Goal: Task Accomplishment & Management: Complete application form

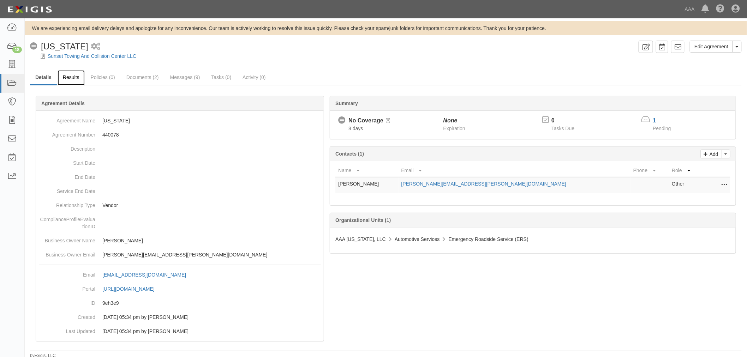
click at [80, 77] on link "Results" at bounding box center [71, 77] width 27 height 15
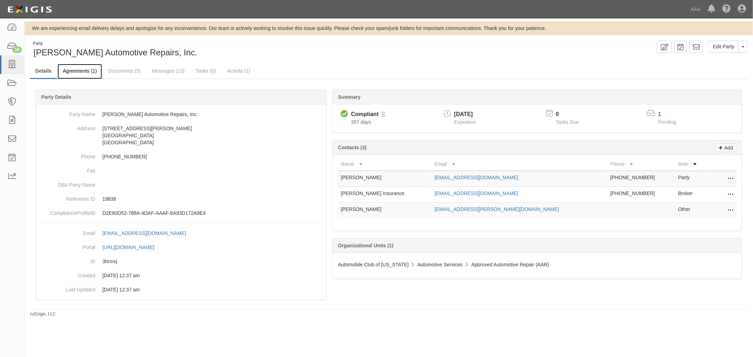
click at [65, 74] on link "Agreements (1)" at bounding box center [80, 71] width 44 height 15
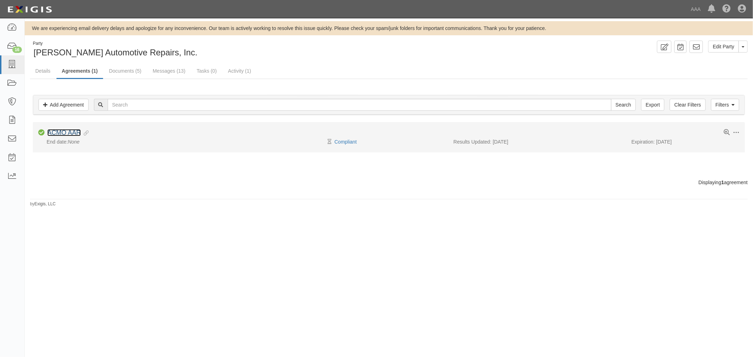
click at [77, 135] on link "ACMO AAR" at bounding box center [64, 132] width 34 height 7
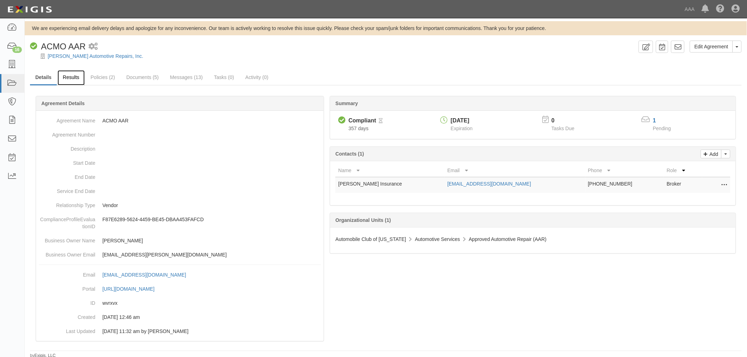
click at [71, 83] on link "Results" at bounding box center [71, 77] width 27 height 15
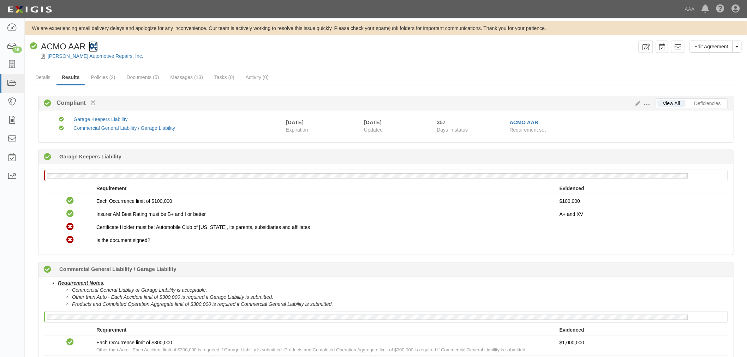
drag, startPoint x: 83, startPoint y: 59, endPoint x: 96, endPoint y: 51, distance: 15.7
click at [742, 47] on div "Edit Agreement Toggle Agreement Dropdown View Audit Trail Archive Agreement Pla…" at bounding box center [386, 50] width 722 height 19
click at [736, 48] on button "Toggle Agreement Dropdown" at bounding box center [737, 47] width 9 height 12
click at [705, 61] on link "View Audit Trail" at bounding box center [714, 59] width 56 height 9
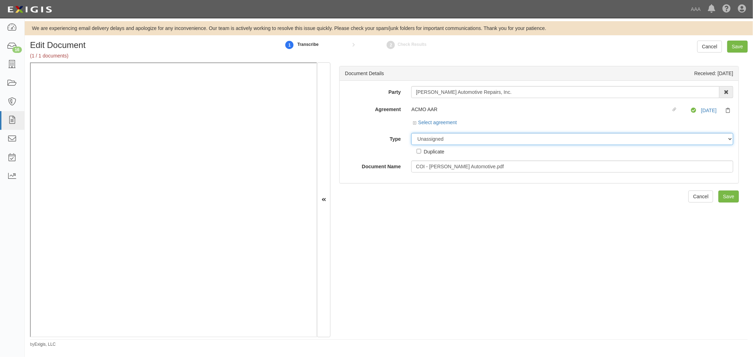
click at [471, 137] on select "Unassigned Binder Cancellation Notice Certificate Contract Endorsement Insuranc…" at bounding box center [572, 139] width 322 height 12
select select "CertificateDetail"
click at [411, 133] on select "Unassigned Binder Cancellation Notice Certificate Contract Endorsement Insuranc…" at bounding box center [572, 139] width 322 height 12
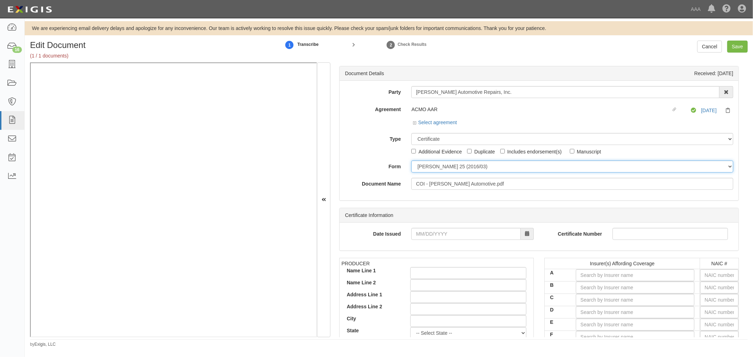
drag, startPoint x: 428, startPoint y: 169, endPoint x: 428, endPoint y: 172, distance: 3.6
click at [428, 168] on select "ACORD 25 (2016/03) ACORD 101 ACORD 855 NY (2014/05) General" at bounding box center [572, 167] width 322 height 12
select select "GeneralFormDetail"
click at [411, 161] on select "ACORD 25 (2016/03) ACORD 101 ACORD 855 NY (2014/05) General" at bounding box center [572, 167] width 322 height 12
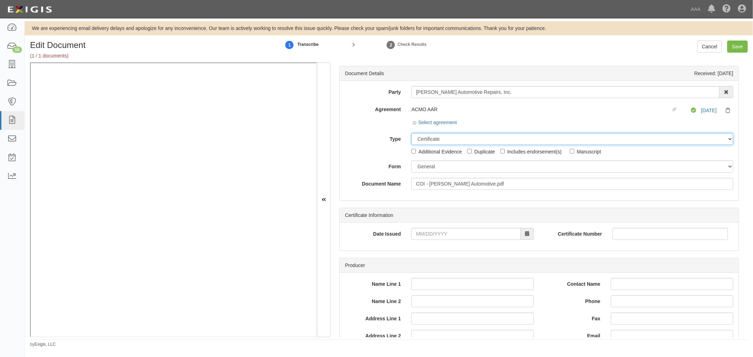
click at [423, 137] on select "Unassigned Binder Cancellation Notice Certificate Contract Endorsement Insuranc…" at bounding box center [572, 139] width 322 height 12
click at [411, 133] on select "Unassigned Binder Cancellation Notice Certificate Contract Endorsement Insuranc…" at bounding box center [572, 139] width 322 height 12
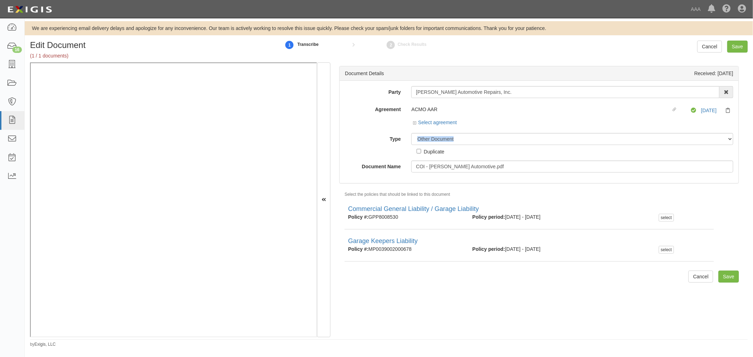
click at [432, 145] on div "Unassigned Binder Cancellation Notice Certificate Contract Endorsement Insuranc…" at bounding box center [572, 144] width 333 height 22
click at [433, 140] on select "Unassigned Binder Cancellation Notice Certificate Contract Endorsement Insuranc…" at bounding box center [572, 139] width 322 height 12
select select "CertificateDetail"
click at [411, 133] on select "Unassigned Binder Cancellation Notice Certificate Contract Endorsement Insuranc…" at bounding box center [572, 139] width 322 height 12
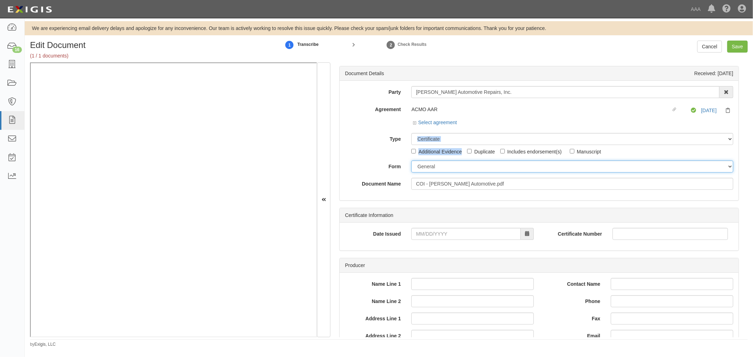
click at [429, 171] on select "ACORD 25 (2016/03) ACORD 101 ACORD 855 NY (2014/05) General" at bounding box center [572, 167] width 322 height 12
click at [411, 161] on select "ACORD 25 (2016/03) ACORD 101 ACORD 855 NY (2014/05) General" at bounding box center [572, 167] width 322 height 12
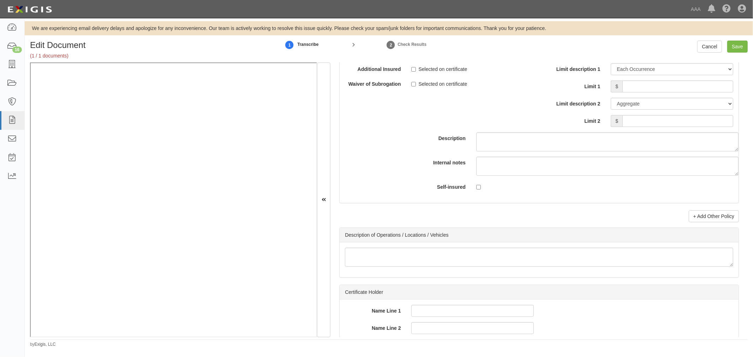
scroll to position [1960, 0]
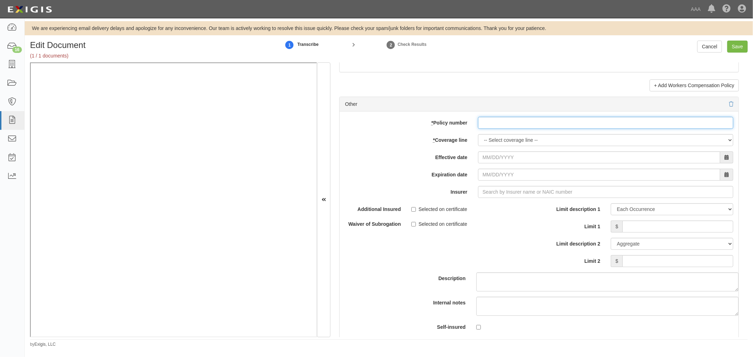
click at [492, 122] on input "* Policy number" at bounding box center [605, 123] width 255 height 12
paste input "MP0039002000678"
type input "MP0039002000678"
click at [492, 143] on select "-- Select coverage line -- Asbestos Abatement Auto Physical Damage Boiler & Mac…" at bounding box center [605, 140] width 255 height 12
select select "56"
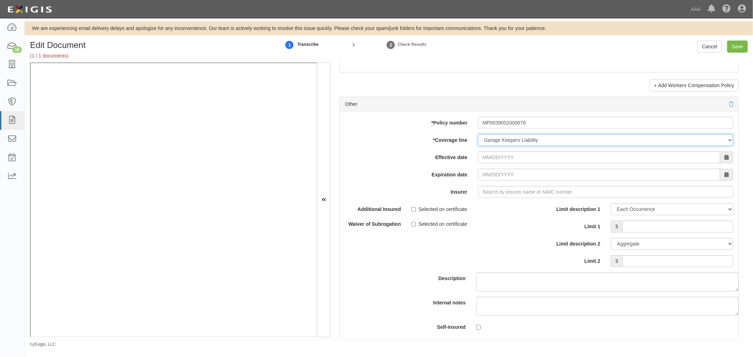
click at [478, 146] on select "-- Select coverage line -- Asbestos Abatement Auto Physical Damage Boiler & Mac…" at bounding box center [605, 140] width 255 height 12
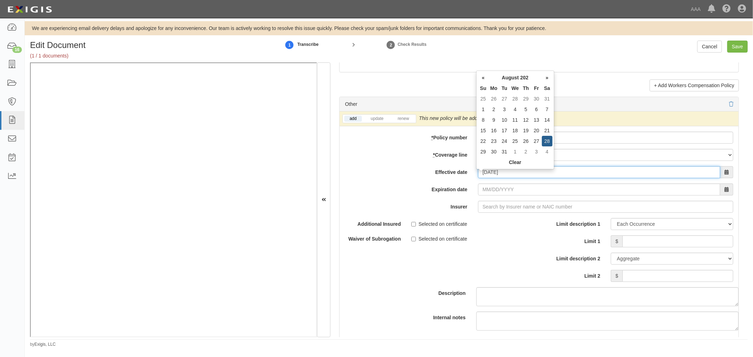
type input "[DATE]"
type input "08/28/2026"
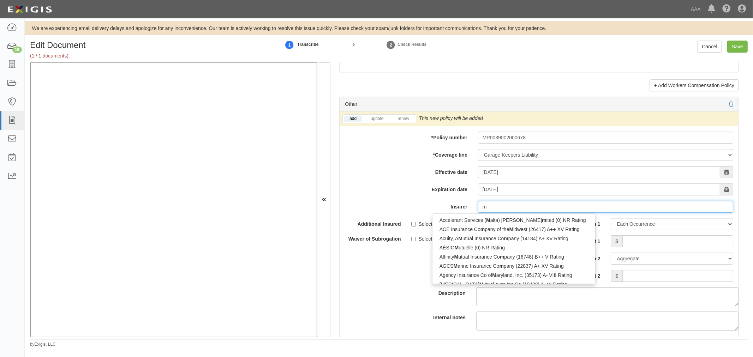
type input "me"
type input "mesa Underwriters Specialty Insurance Co (36838) A+ XV Rating"
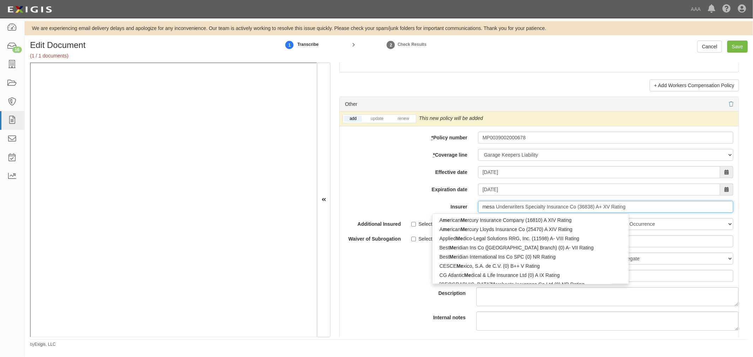
type input "mesa"
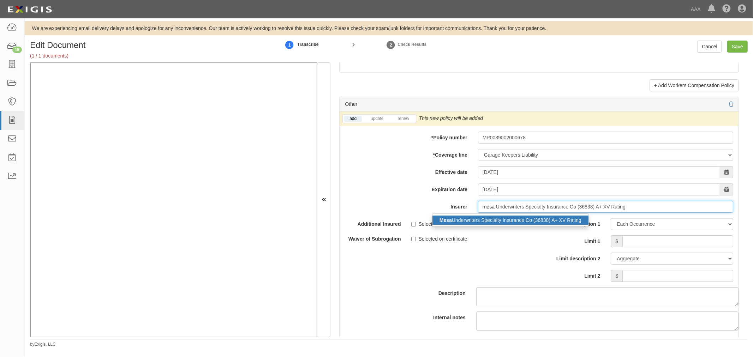
click at [519, 221] on div "Mesa Underwriters Specialty Insurance Co (36838) A+ XV Rating" at bounding box center [510, 220] width 156 height 9
type input "Mesa Underwriters Specialty Insurance Co (36838) A+ XV Rating"
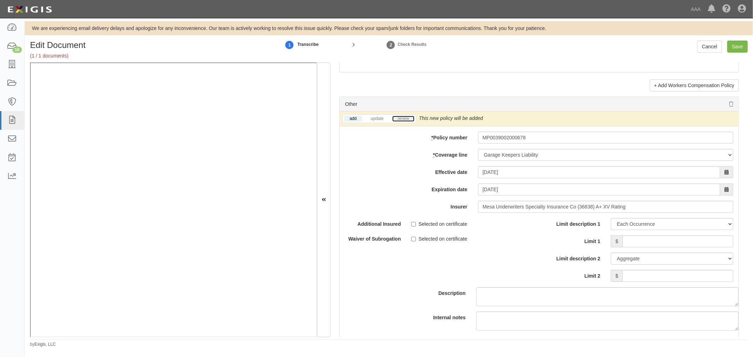
click at [402, 122] on link "renew" at bounding box center [403, 119] width 22 height 6
click at [685, 247] on input "Limit 1" at bounding box center [677, 241] width 111 height 12
type input "100,000"
drag, startPoint x: 719, startPoint y: 273, endPoint x: 721, endPoint y: 276, distance: 3.6
click at [719, 273] on div "Limit description 1 Limit Each Occurrence Each Claim Aggregate Deductible Self-…" at bounding box center [638, 250] width 189 height 64
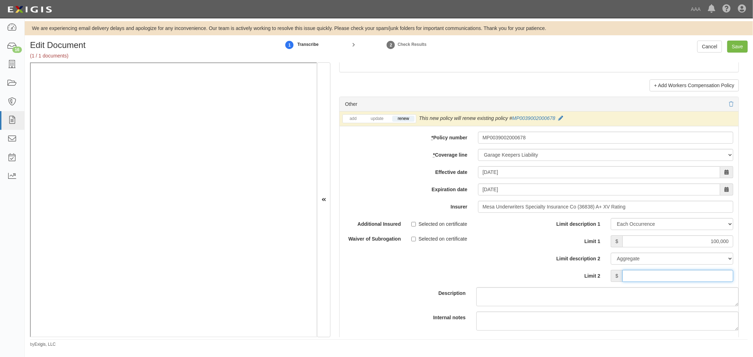
click at [721, 276] on input "Limit 2" at bounding box center [677, 276] width 111 height 12
type input "100,000"
click at [734, 44] on input "Save" at bounding box center [737, 47] width 20 height 12
type input "100000"
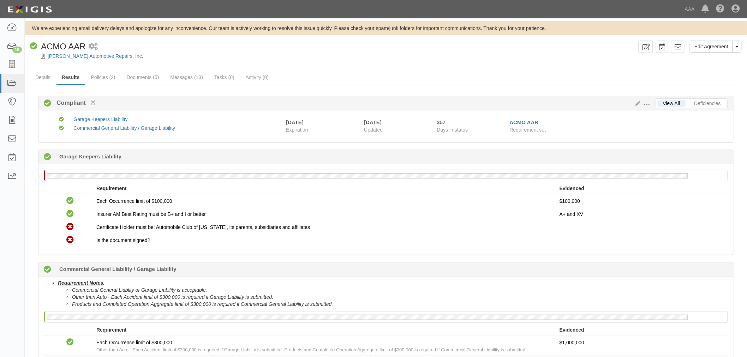
click at [86, 60] on div at bounding box center [386, 62] width 722 height 5
click at [88, 56] on link "[PERSON_NAME] Automotive Repairs, Inc." at bounding box center [96, 56] width 96 height 6
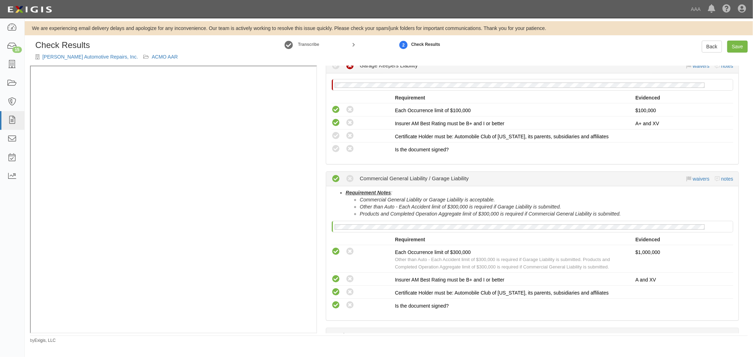
scroll to position [131, 0]
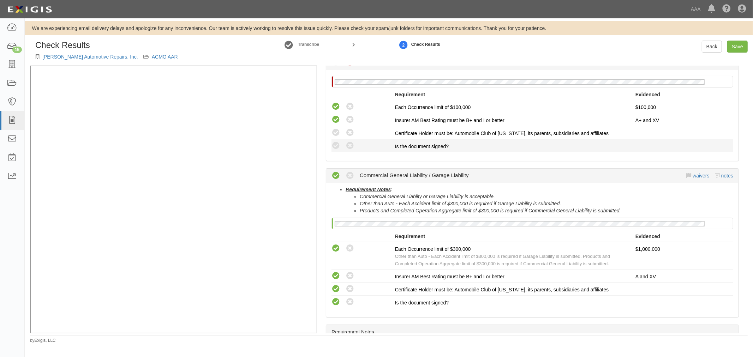
click at [330, 142] on div "Compliant Waived: Non-Compliant" at bounding box center [360, 145] width 69 height 9
drag, startPoint x: 339, startPoint y: 149, endPoint x: 336, endPoint y: 138, distance: 11.3
click at [338, 149] on icon at bounding box center [336, 146] width 9 height 9
radio input "true"
click at [336, 135] on icon at bounding box center [336, 133] width 9 height 9
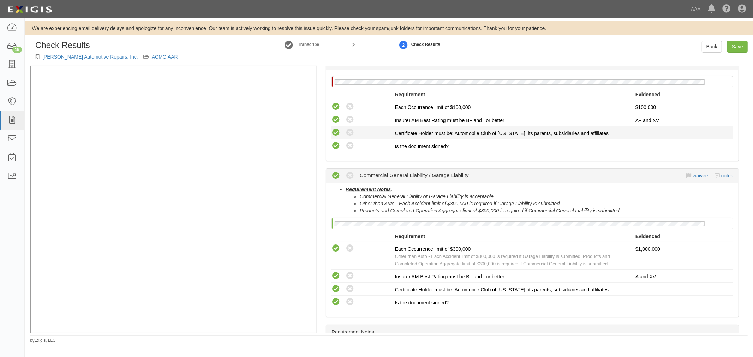
radio input "true"
click at [721, 177] on link "notes" at bounding box center [727, 176] width 12 height 6
radio input "true"
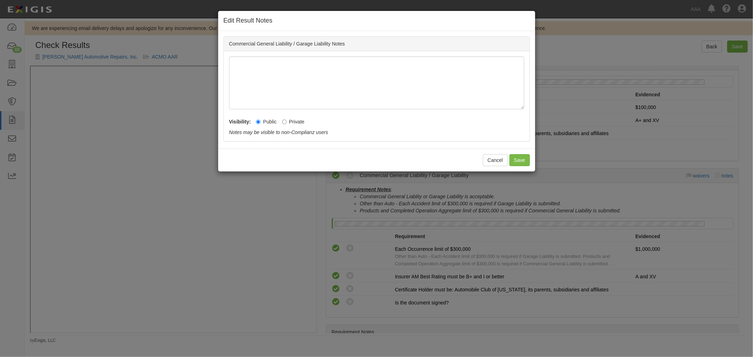
drag, startPoint x: 221, startPoint y: 39, endPoint x: 225, endPoint y: 41, distance: 4.6
click at [225, 41] on div "Edit Result Notes Commercial General Liability / Garage Liability Notes Visibil…" at bounding box center [377, 91] width 318 height 161
drag, startPoint x: 231, startPoint y: 44, endPoint x: 334, endPoint y: 42, distance: 103.8
click at [333, 43] on div "Commercial General Liability / Garage Liability Notes" at bounding box center [377, 44] width 306 height 14
copy div "Commercial General Liability / Garage Liability"
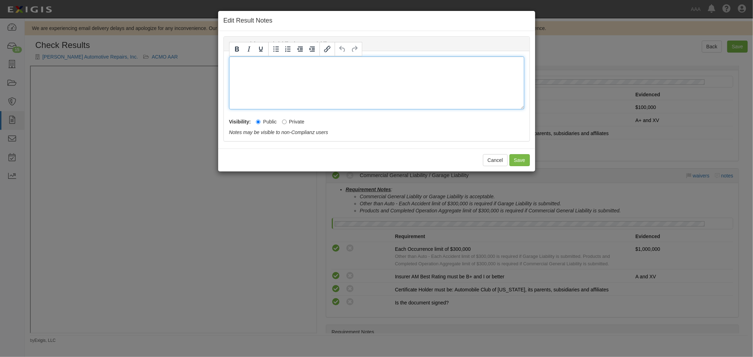
click at [333, 78] on div at bounding box center [376, 82] width 295 height 53
paste div
click at [518, 160] on button "Save" at bounding box center [519, 160] width 20 height 12
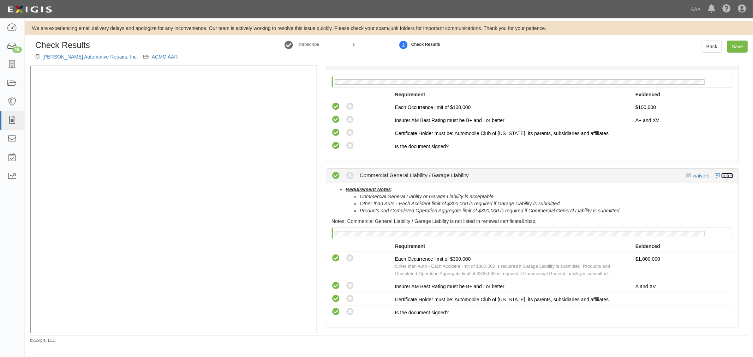
click at [721, 177] on link "notes" at bounding box center [727, 176] width 12 height 6
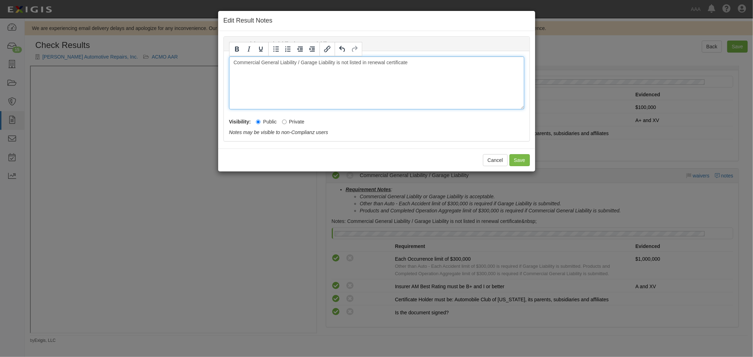
drag, startPoint x: 471, startPoint y: 68, endPoint x: 170, endPoint y: 74, distance: 300.9
click at [157, 88] on div "Edit Result Notes Commercial General Liability / Garage Liability Notes Commerc…" at bounding box center [376, 178] width 753 height 357
click at [236, 47] on icon "Bold" at bounding box center [237, 49] width 4 height 5
click at [523, 160] on button "Save" at bounding box center [519, 160] width 20 height 12
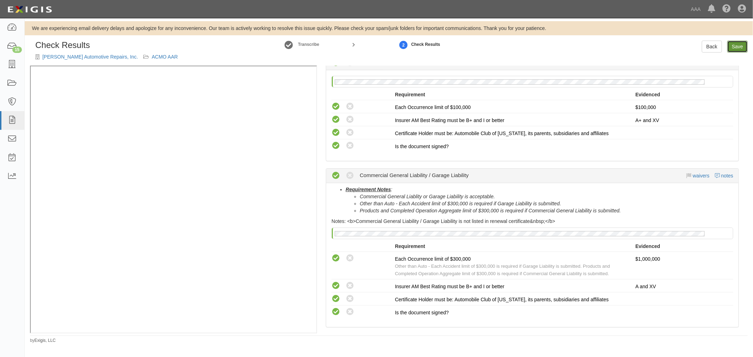
click at [735, 45] on link "Save" at bounding box center [737, 47] width 20 height 12
radio input "true"
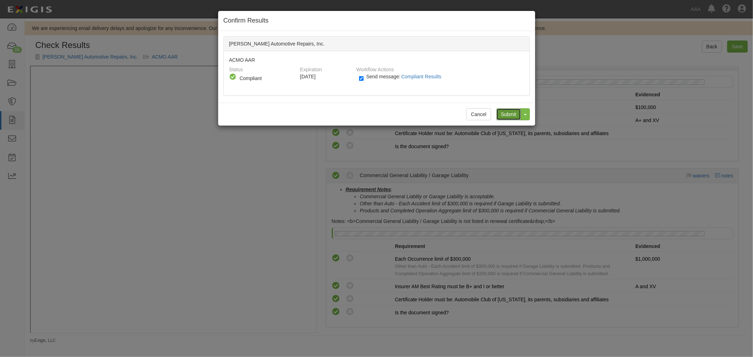
click at [503, 117] on input "Submit" at bounding box center [508, 114] width 25 height 12
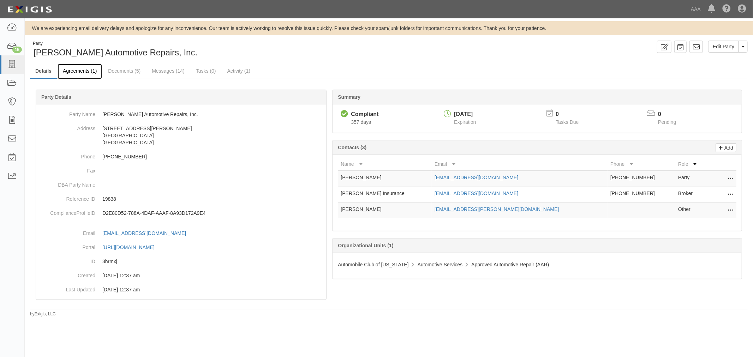
click at [90, 67] on link "Agreements (1)" at bounding box center [80, 71] width 44 height 15
click at [79, 79] on div "Summary Compliant Compliant 357 days [DATE] Expiration 0 Tasks Due 0 Pending Ad…" at bounding box center [389, 89] width 718 height 21
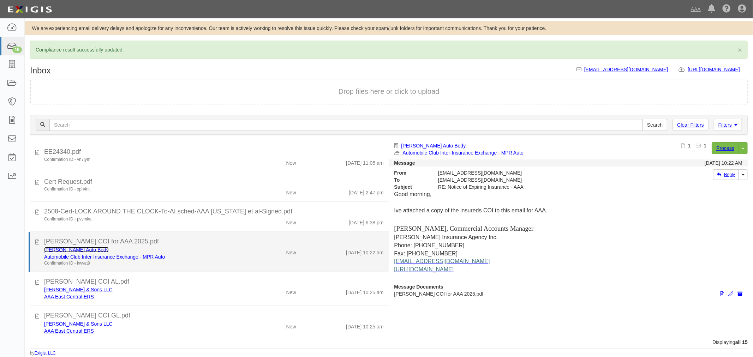
click at [61, 247] on link "Freer Auto Body" at bounding box center [76, 250] width 65 height 6
click at [334, 248] on div "8/21/25 10:22 am" at bounding box center [346, 251] width 88 height 10
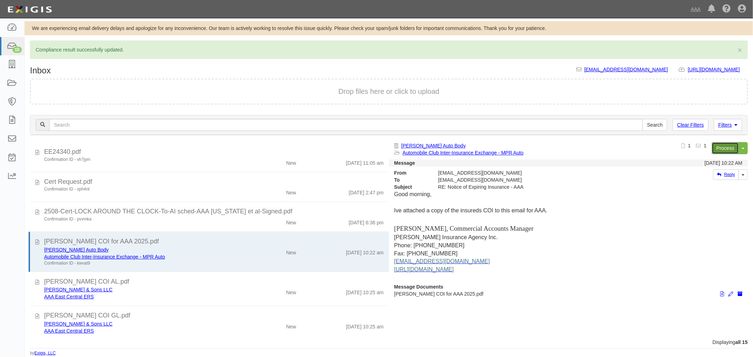
click at [713, 144] on link "Process" at bounding box center [725, 148] width 27 height 12
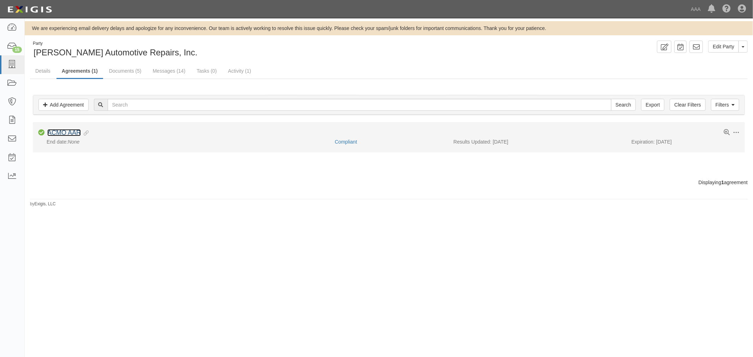
click at [53, 135] on link "ACMO AAR" at bounding box center [64, 132] width 34 height 7
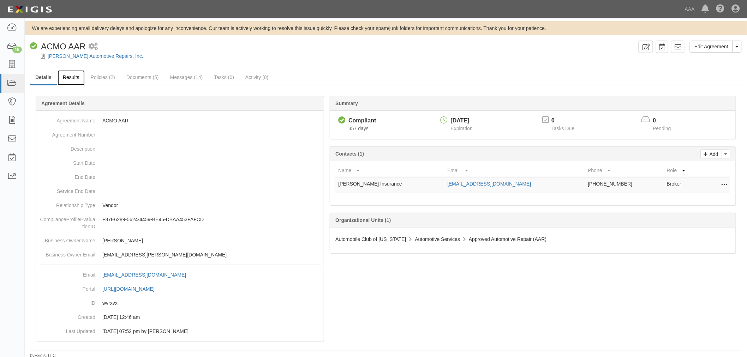
click at [75, 80] on link "Results" at bounding box center [71, 77] width 27 height 15
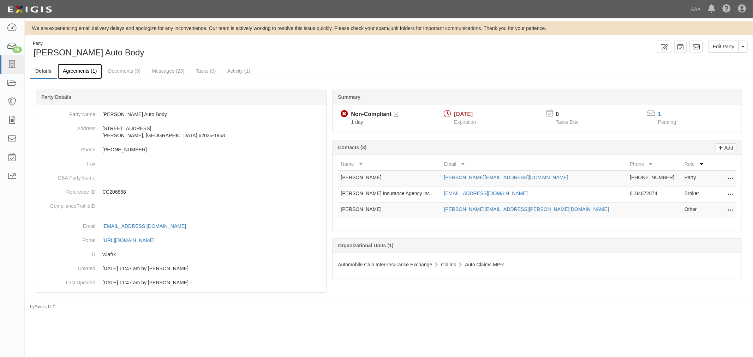
click at [80, 71] on link "Agreements (1)" at bounding box center [80, 71] width 44 height 15
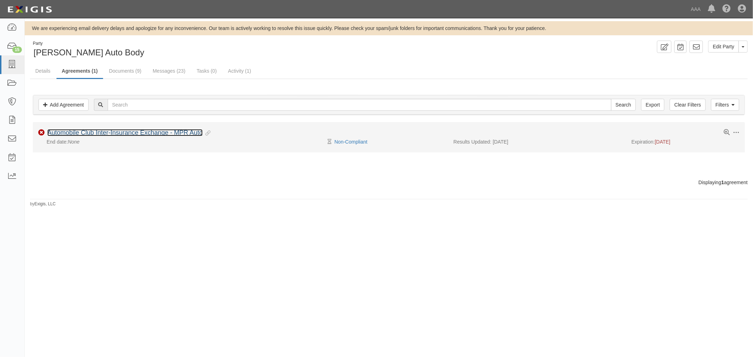
click at [89, 133] on link "Automobile Club Inter-Insurance Exchange - MPR Auto" at bounding box center [124, 132] width 155 height 7
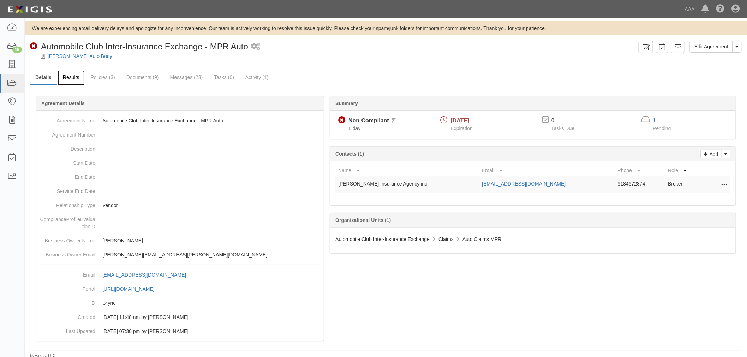
click at [61, 75] on link "Results" at bounding box center [71, 77] width 27 height 15
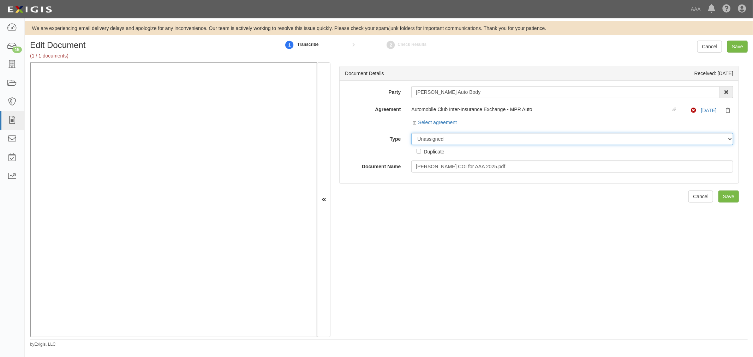
click at [433, 140] on select "Unassigned Binder Cancellation Notice Certificate Contract Endorsement Insuranc…" at bounding box center [572, 139] width 322 height 12
select select "CertificateDetail"
click at [411, 133] on select "Unassigned Binder Cancellation Notice Certificate Contract Endorsement Insuranc…" at bounding box center [572, 139] width 322 height 12
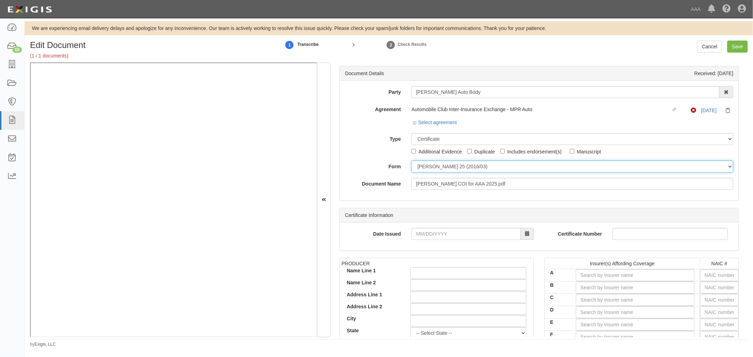
click at [456, 167] on select "ACORD 25 (2016/03) ACORD 101 ACORD 855 NY (2014/05) General" at bounding box center [572, 167] width 322 height 12
select select "GeneralFormDetail"
click at [411, 161] on select "ACORD 25 (2016/03) ACORD 101 ACORD 855 NY (2014/05) General" at bounding box center [572, 167] width 322 height 12
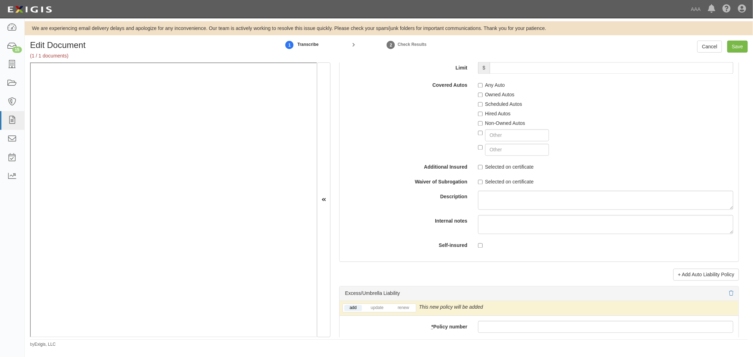
scroll to position [1242, 0]
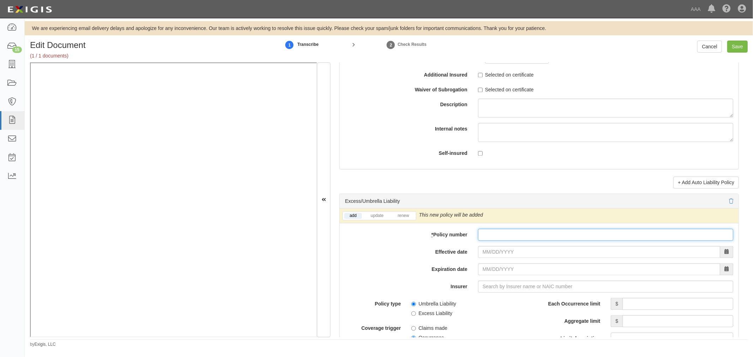
click at [489, 236] on input "* Policy number" at bounding box center [605, 235] width 255 height 12
paste input "Q32-2070145"
type input "Q32-2070145"
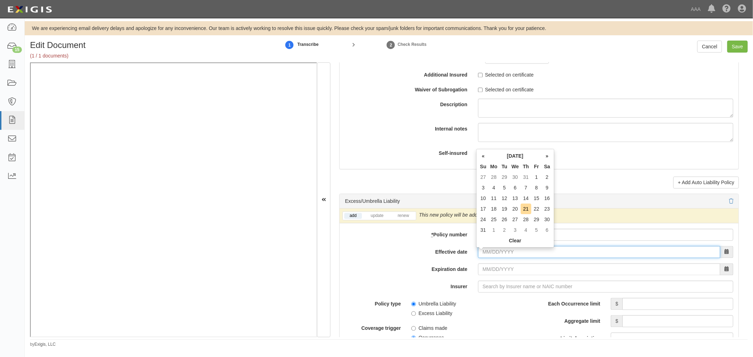
click at [483, 253] on input "Effective date" at bounding box center [599, 252] width 242 height 12
type input "08/20/2025"
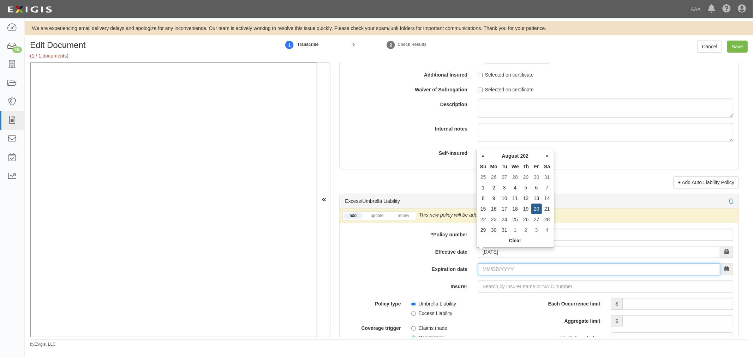
type input "08/20/2026"
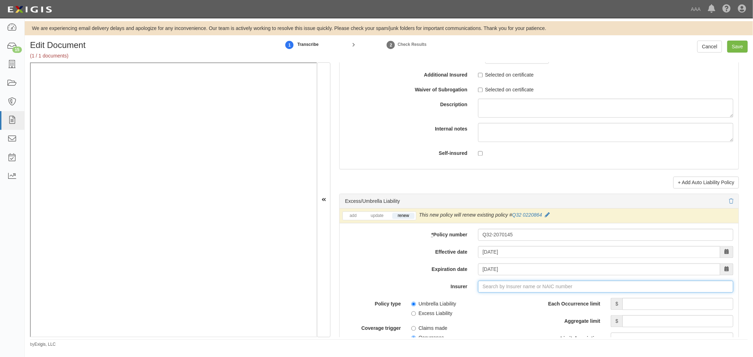
type input "21st Century Advantage Insurance Company (25232) NR Rating"
type input "2"
click at [512, 305] on div "Erie Insurance Company ( 26263 ) A+ XV Rating" at bounding box center [491, 300] width 118 height 9
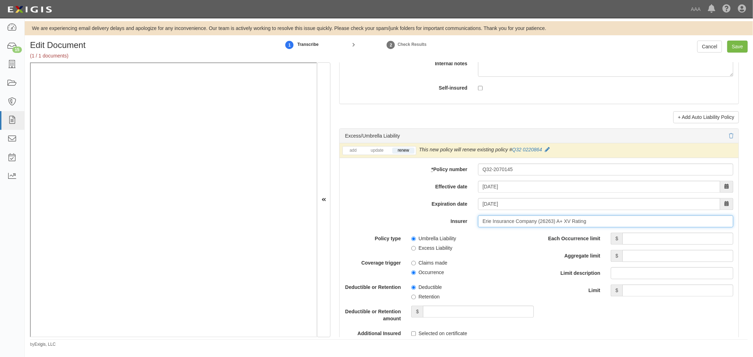
type input "Erie Insurance Company (26263) A+ XV Rating"
click at [705, 239] on input "Each Occurrence limit" at bounding box center [677, 239] width 111 height 12
click at [345, 179] on div "add update renew This new policy will be added This new policy will update exis…" at bounding box center [539, 295] width 399 height 304
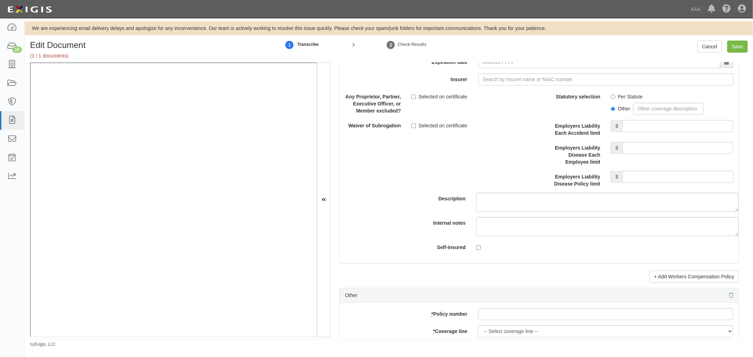
scroll to position [1896, 0]
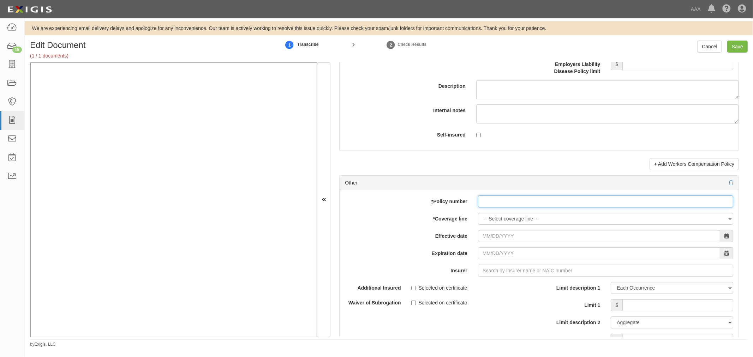
drag, startPoint x: 548, startPoint y: 206, endPoint x: 539, endPoint y: 209, distance: 8.7
click at [547, 206] on input "* Policy number" at bounding box center [605, 202] width 255 height 12
paste input "Q61-0220864"
type input "Q61-0220864"
click at [525, 216] on select "-- Select coverage line -- Asbestos Abatement Auto Physical Damage Boiler & Mac…" at bounding box center [605, 219] width 255 height 12
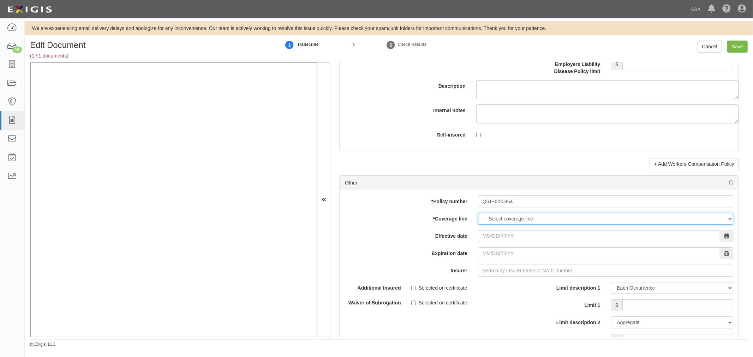
select select "70"
click at [478, 225] on select "-- Select coverage line -- Asbestos Abatement Auto Physical Damage Boiler & Mac…" at bounding box center [605, 219] width 255 height 12
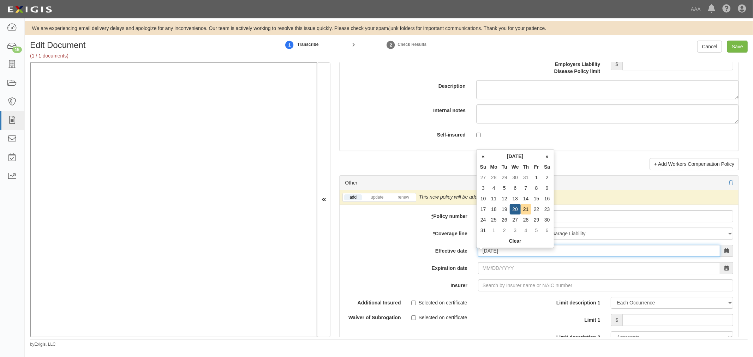
type input "08/20/2025"
type input "08/20/2026"
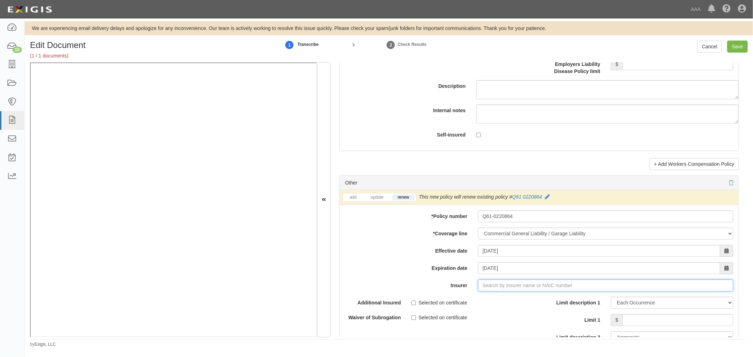
type input "21st Century Advantage Insurance Company (25232) NR Rating"
type input "2"
click at [503, 302] on strong "26263" at bounding box center [504, 299] width 14 height 6
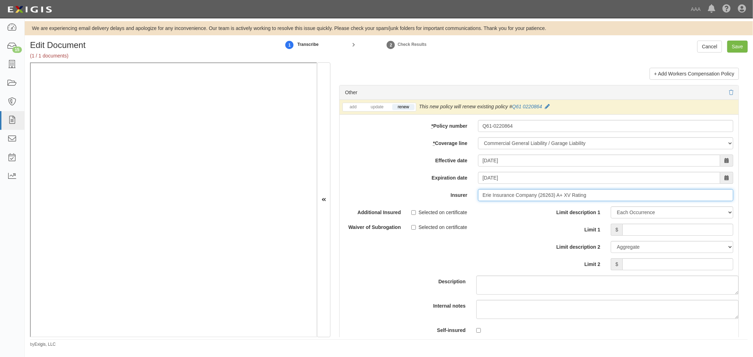
scroll to position [2027, 0]
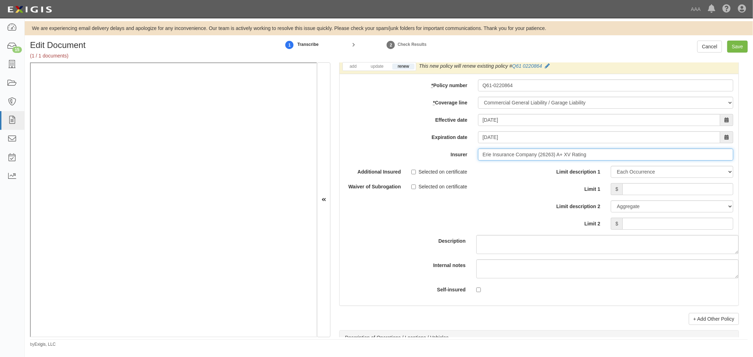
type input "Erie Insurance Company (26263) A+ XV Rating"
click at [652, 193] on input "Limit 1" at bounding box center [677, 189] width 111 height 12
type input "1,000,000"
click at [673, 225] on input "Limit 2" at bounding box center [677, 224] width 111 height 12
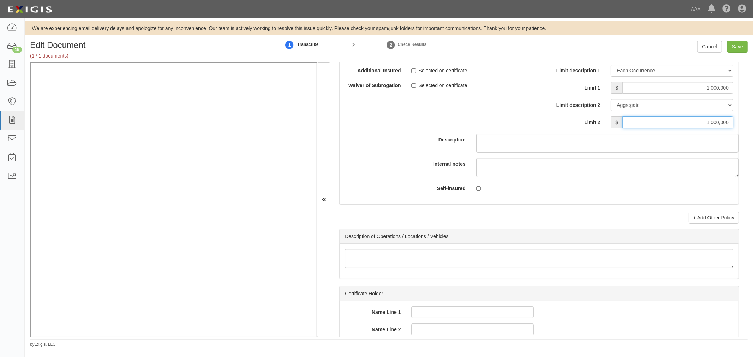
scroll to position [2223, 0]
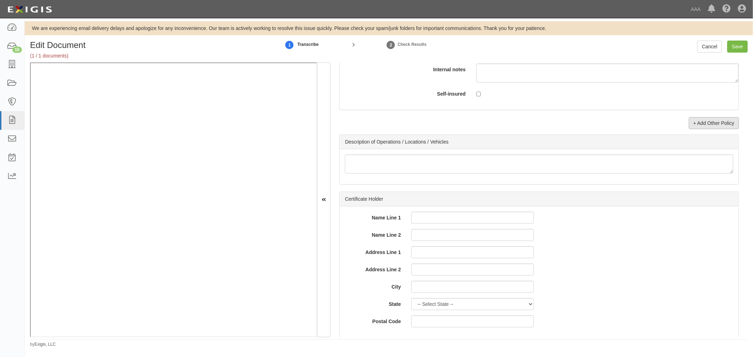
type input "1,000,000"
click at [689, 128] on link "+ Add Other Policy" at bounding box center [714, 123] width 50 height 12
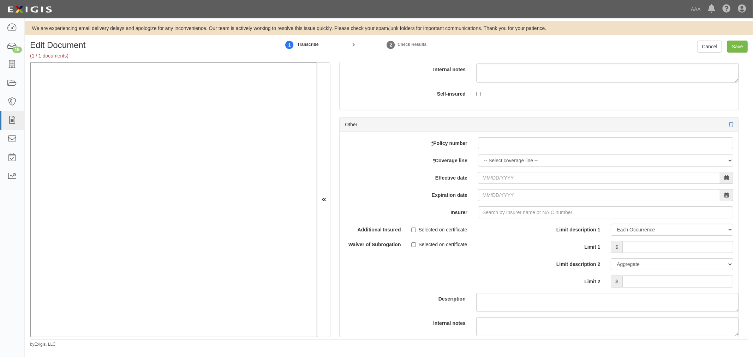
click at [511, 154] on div "add update renew This new policy will be added This new policy will update exis…" at bounding box center [539, 248] width 399 height 232
click at [504, 147] on input "* Policy number" at bounding box center [605, 143] width 255 height 12
paste input "Q61-0220864"
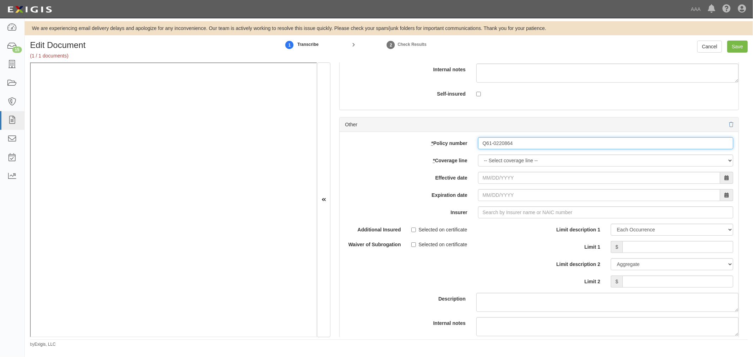
type input "Q61-0220864"
click at [496, 164] on select "-- Select coverage line -- Asbestos Abatement Auto Physical Damage Boiler & Mac…" at bounding box center [605, 161] width 255 height 12
select select "56"
click at [478, 167] on select "-- Select coverage line -- Asbestos Abatement Auto Physical Damage Boiler & Mac…" at bounding box center [605, 161] width 255 height 12
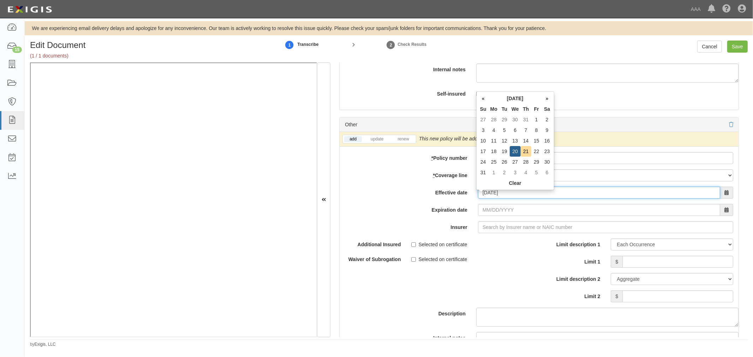
type input "08/20/2025"
type input "08/20/2026"
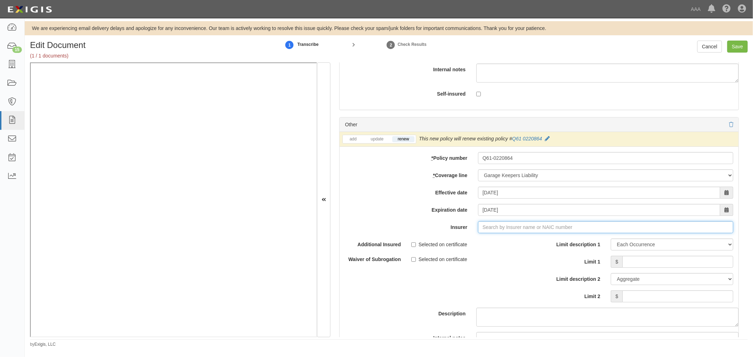
type input "21st Century Advantage Insurance Company (25232) NR Rating"
type input "2"
click at [464, 242] on div "Erie Insurance Company ( 26263 ) A+ XV Rating" at bounding box center [491, 240] width 118 height 9
type input "Erie Insurance Company (26263) A+ XV Rating"
click at [635, 268] on input "Limit 1" at bounding box center [677, 262] width 111 height 12
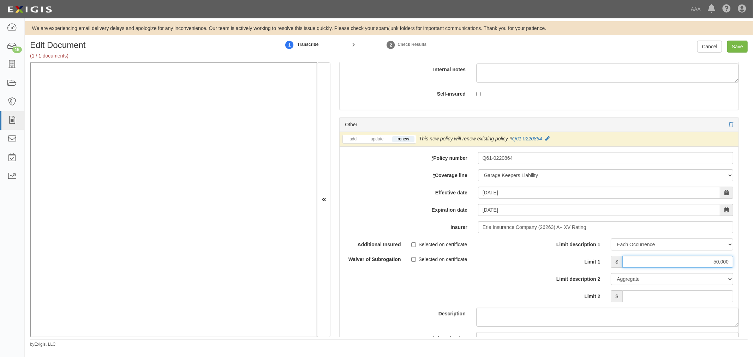
type input "50,000"
click at [645, 295] on input "Limit 2" at bounding box center [677, 297] width 111 height 12
type input "50,000"
click at [741, 48] on input "Save" at bounding box center [737, 47] width 20 height 12
type input "1000000"
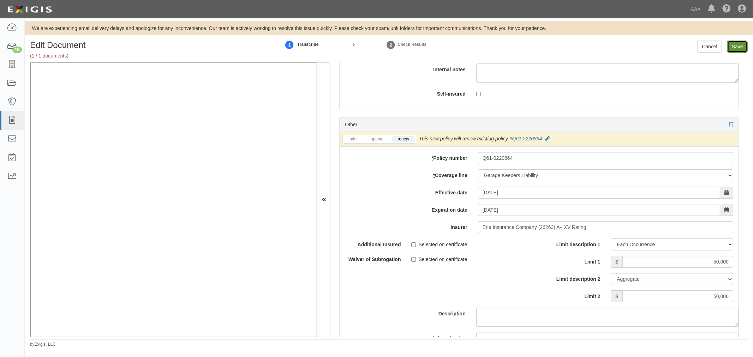
type input "1000000"
type input "50000"
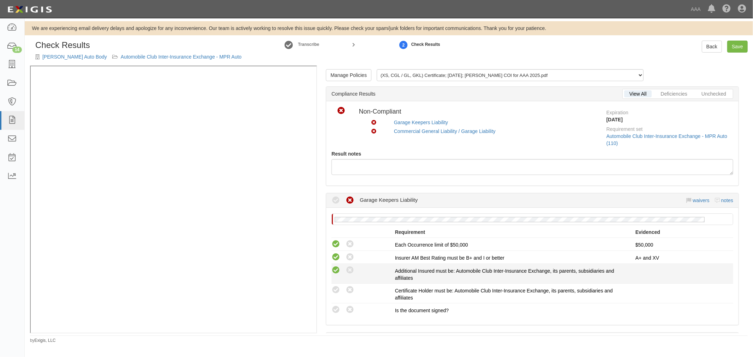
click at [333, 266] on icon at bounding box center [336, 270] width 9 height 9
radio input "true"
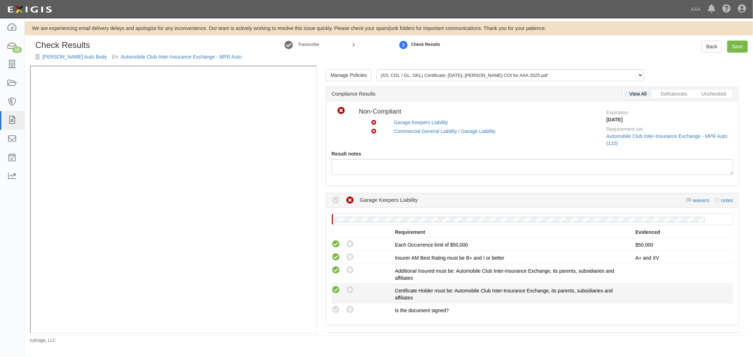
click at [338, 291] on icon at bounding box center [336, 290] width 9 height 9
radio input "true"
click at [334, 312] on icon at bounding box center [336, 310] width 9 height 9
radio input "true"
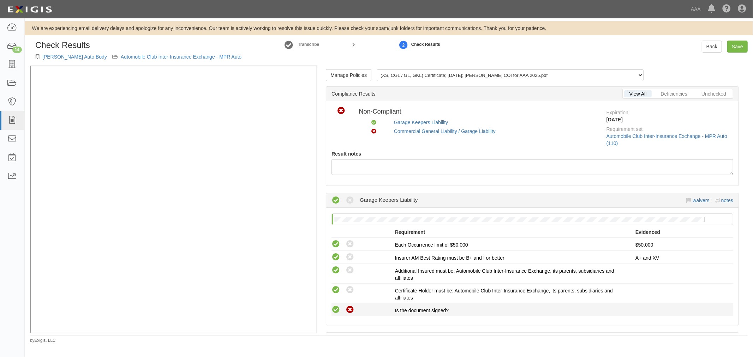
scroll to position [196, 0]
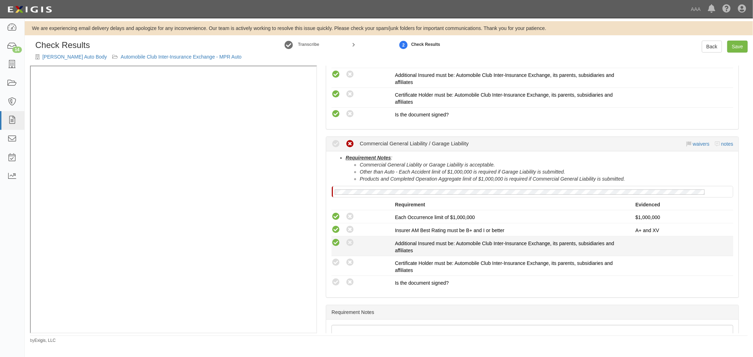
click at [335, 245] on icon at bounding box center [336, 243] width 9 height 9
radio input "true"
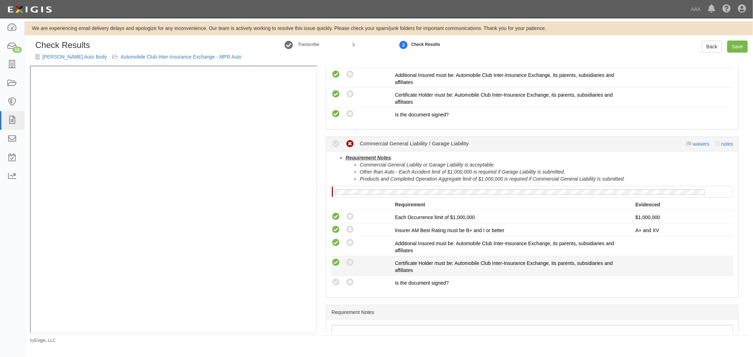
click at [334, 262] on icon at bounding box center [336, 262] width 9 height 9
radio input "true"
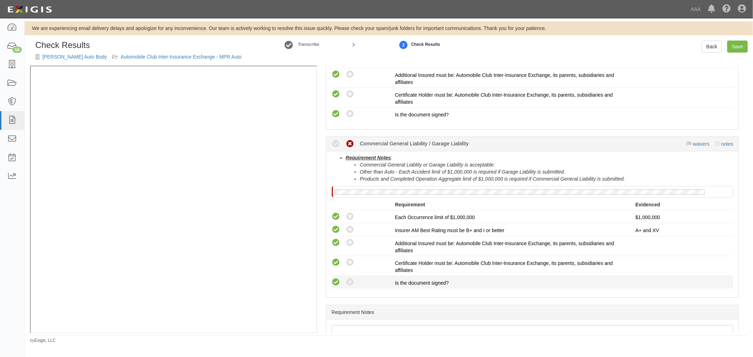
click at [337, 283] on icon at bounding box center [336, 282] width 9 height 9
radio input "true"
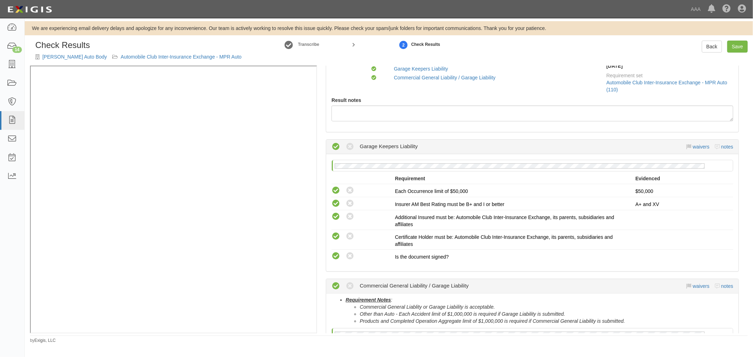
scroll to position [0, 0]
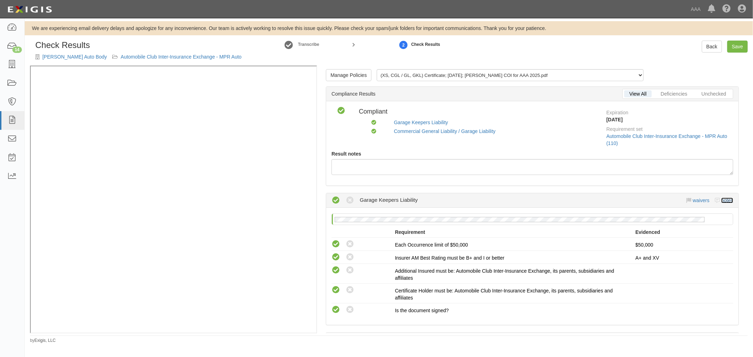
click at [721, 202] on link "notes" at bounding box center [727, 201] width 12 height 6
radio input "true"
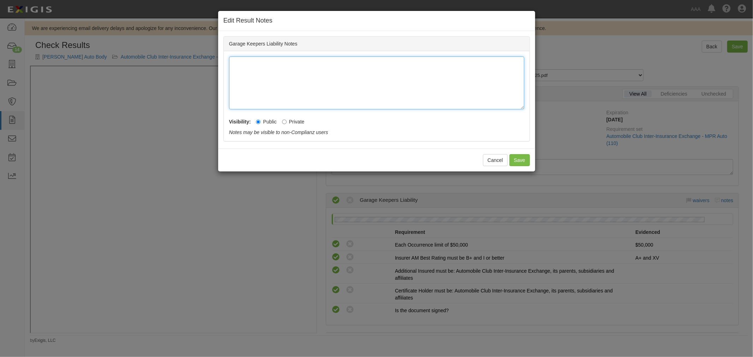
click at [305, 69] on div at bounding box center [376, 82] width 295 height 53
click at [229, 37] on div "Garage Keepers Liability Notes" at bounding box center [377, 44] width 306 height 14
drag, startPoint x: 229, startPoint y: 41, endPoint x: 282, endPoint y: 41, distance: 53.0
click at [282, 41] on div "Garage Keepers Liability Notes" at bounding box center [377, 44] width 306 height 14
copy div "Garage Keepers Liability"
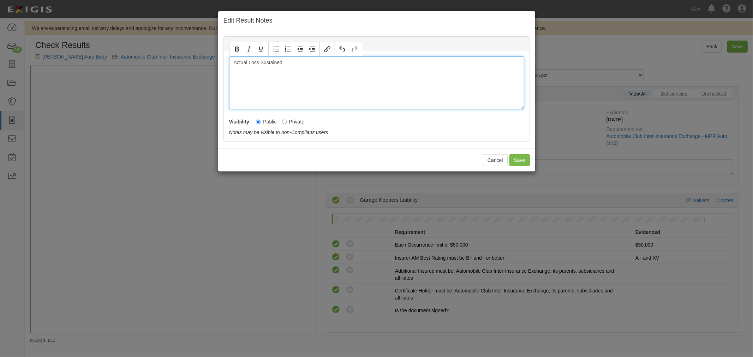
click at [230, 60] on div "Actual Loss Sustained" at bounding box center [376, 82] width 295 height 53
paste div
drag, startPoint x: 417, startPoint y: 66, endPoint x: 202, endPoint y: 71, distance: 214.7
click at [186, 85] on div "Edit Result Notes Garage Keepers Liability Notes Garage Keepers Liability limit…" at bounding box center [376, 178] width 753 height 357
click at [237, 49] on icon "Bold" at bounding box center [237, 49] width 4 height 5
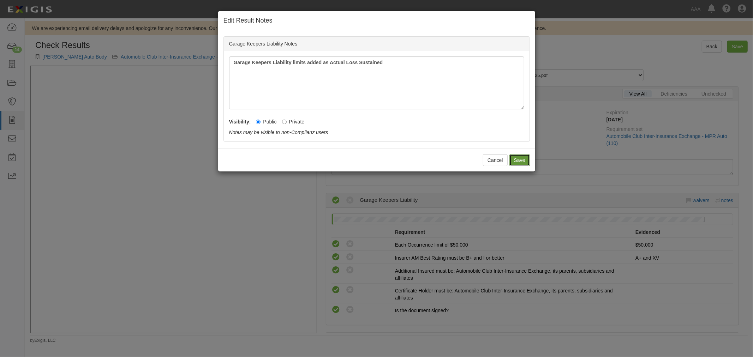
click at [518, 158] on button "Save" at bounding box center [519, 160] width 20 height 12
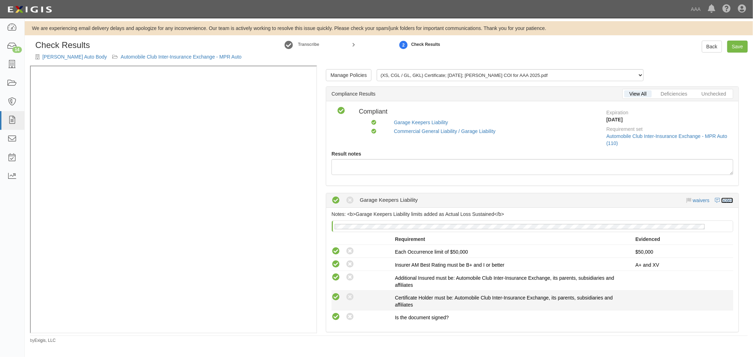
scroll to position [196, 0]
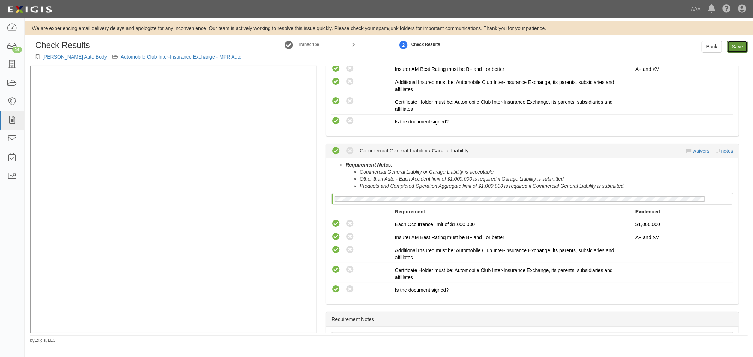
click at [742, 43] on link "Save" at bounding box center [737, 47] width 20 height 12
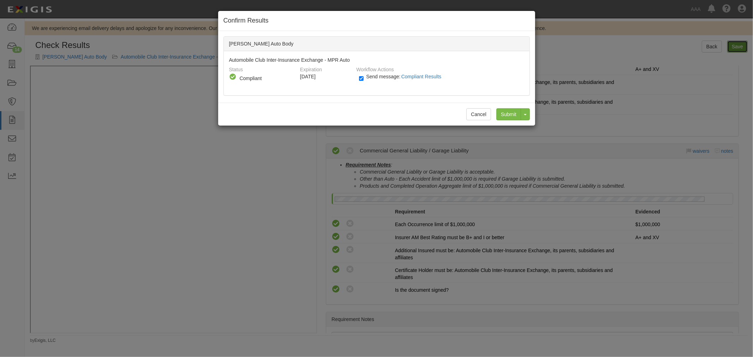
radio input "true"
click at [513, 110] on input "Submit" at bounding box center [508, 114] width 25 height 12
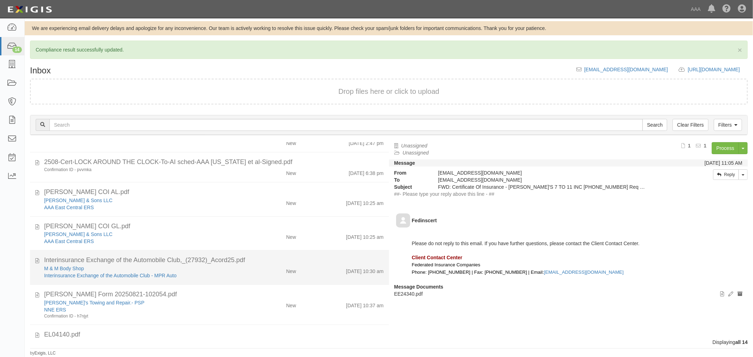
scroll to position [65, 0]
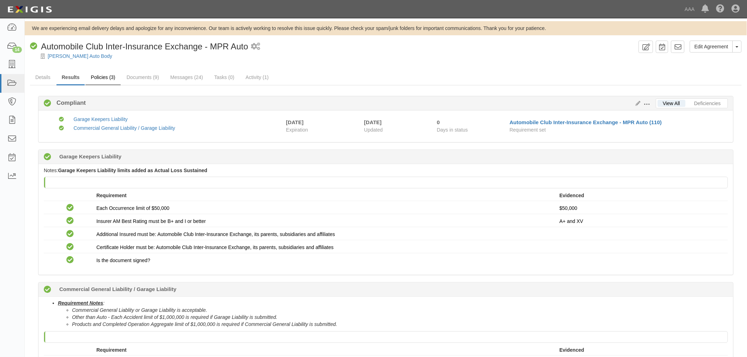
click at [97, 75] on link "Policies (3)" at bounding box center [102, 77] width 35 height 15
